Goal: Task Accomplishment & Management: Manage account settings

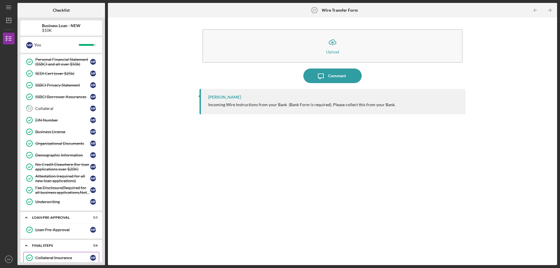
scroll to position [156, 0]
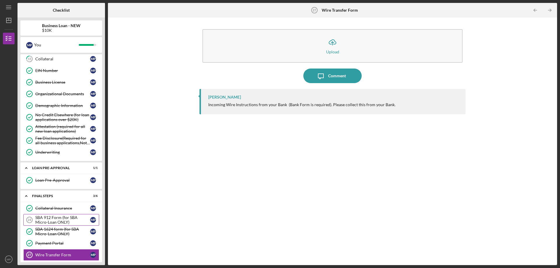
click at [66, 217] on div "SBA 912 Form (for SBA Micro-Loan ONLY)" at bounding box center [62, 219] width 55 height 9
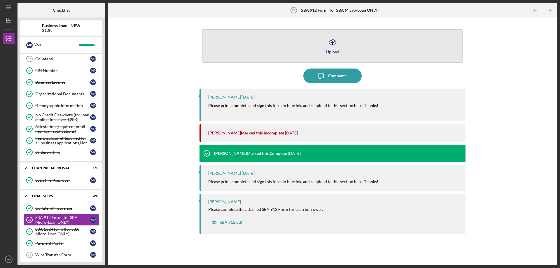
click at [332, 52] on div "Upload" at bounding box center [332, 52] width 13 height 4
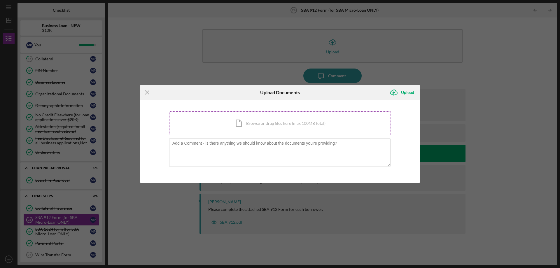
click at [256, 128] on div "Icon/Document Browse or drag files here (max 100MB total) Tap to choose files o…" at bounding box center [280, 123] width 222 height 24
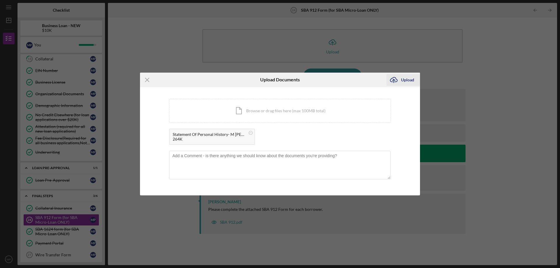
click at [409, 79] on div "Upload" at bounding box center [407, 80] width 13 height 12
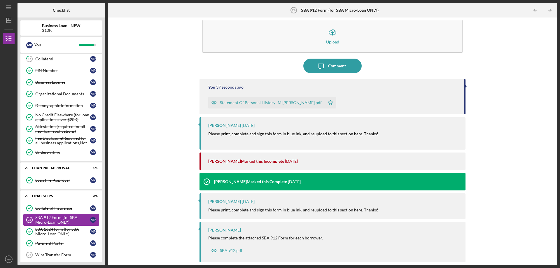
scroll to position [185, 0]
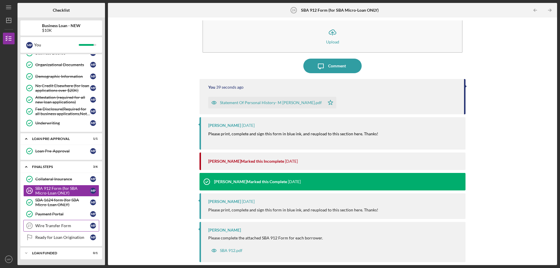
click at [56, 226] on div "Wire Transfer Form" at bounding box center [62, 225] width 55 height 5
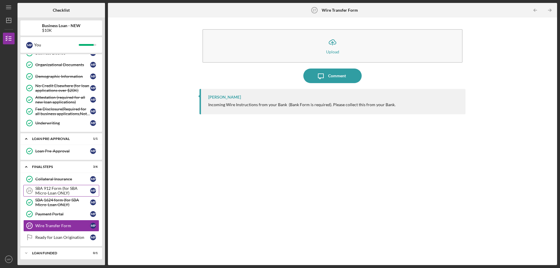
click at [57, 190] on div "SBA 912 Form (for SBA Micro-Loan ONLY)" at bounding box center [62, 190] width 55 height 9
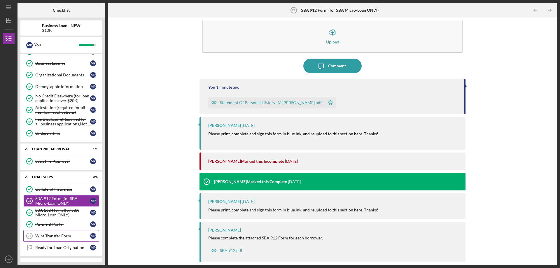
scroll to position [185, 0]
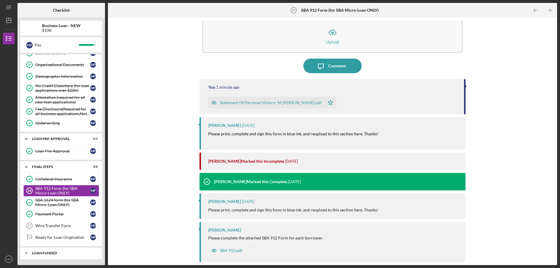
click at [59, 254] on div "LOAN FUNDED" at bounding box center [63, 252] width 63 height 3
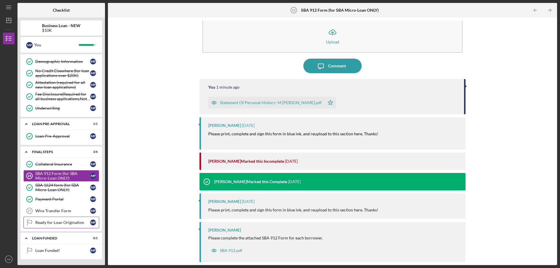
click at [46, 226] on link "Ready for Loan Origination Ready for Loan Origination M P" at bounding box center [61, 223] width 76 height 12
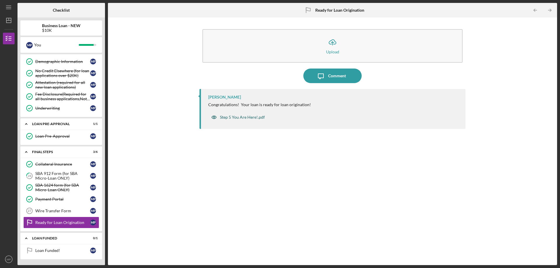
click at [242, 117] on div "Step 5 You Are Here!.pdf" at bounding box center [242, 117] width 45 height 5
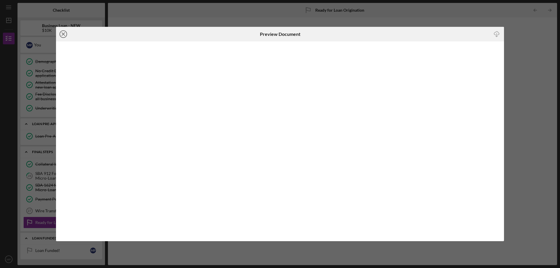
click at [62, 35] on icon "Icon/Close" at bounding box center [63, 34] width 15 height 15
